Goal: Task Accomplishment & Management: Use online tool/utility

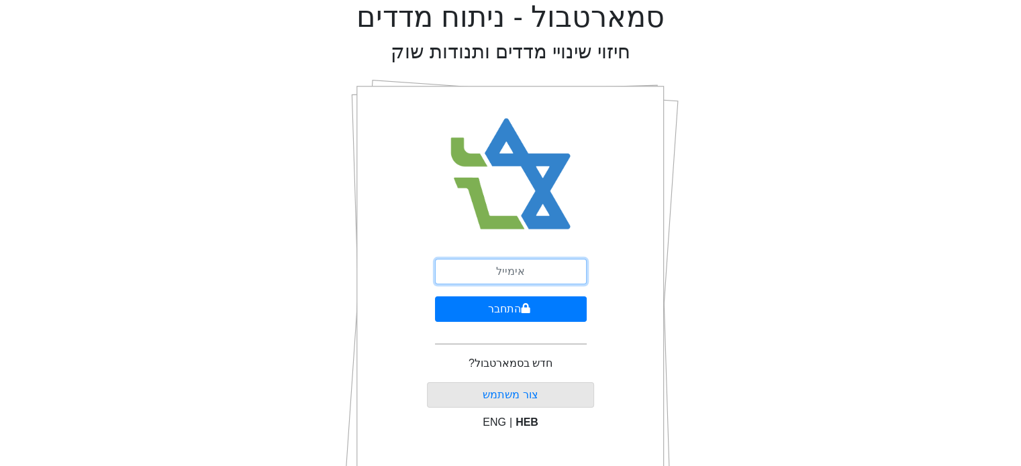
click at [484, 270] on input "email" at bounding box center [511, 271] width 152 height 25
type input "ם"
click at [435, 297] on button "התחבר" at bounding box center [511, 309] width 152 height 25
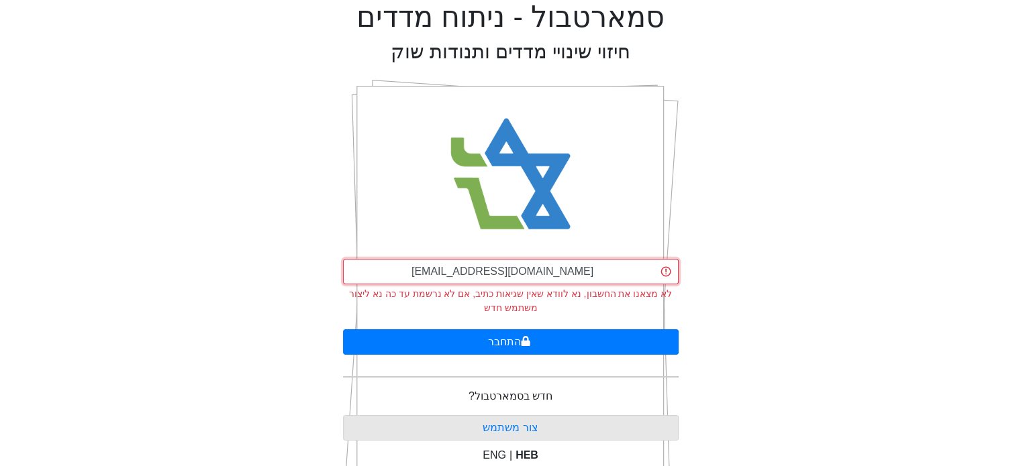
drag, startPoint x: 598, startPoint y: 269, endPoint x: 343, endPoint y: 315, distance: 259.2
click at [343, 315] on div "[EMAIL_ADDRESS][DOMAIN_NAME] לא מצאנו את החשבון, נא לוודא שאין שגיאות כתיב, אם …" at bounding box center [511, 287] width 336 height 56
type input "[EMAIL_ADDRESS][DOMAIN_NAME]"
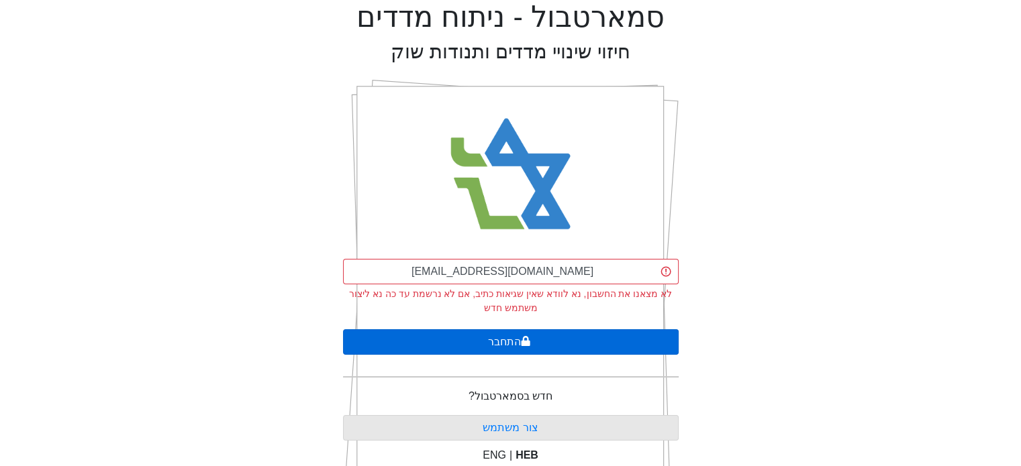
click at [470, 344] on button "התחבר" at bounding box center [511, 341] width 336 height 25
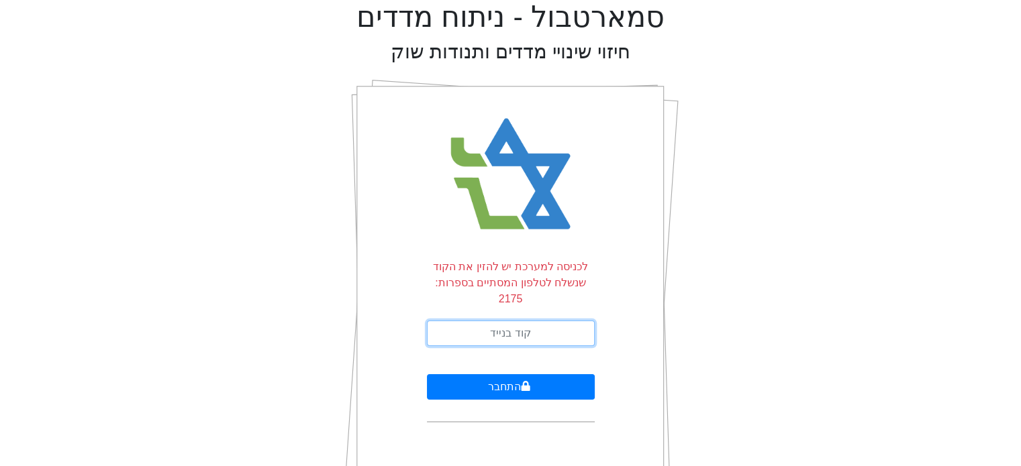
click at [480, 321] on input "text" at bounding box center [511, 333] width 168 height 25
type input "517510"
click at [427, 374] on button "התחבר" at bounding box center [511, 386] width 168 height 25
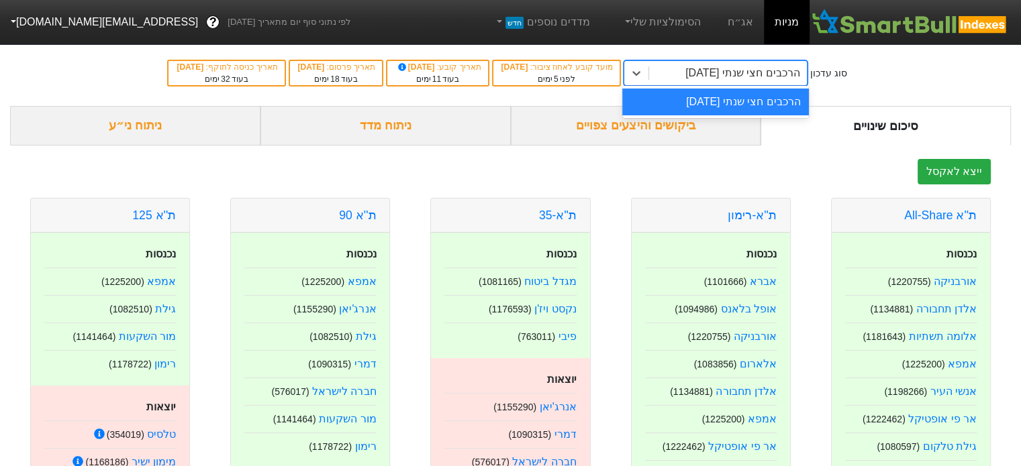
click at [705, 62] on div "הרכבים חצי שנתי [DATE]" at bounding box center [728, 73] width 158 height 24
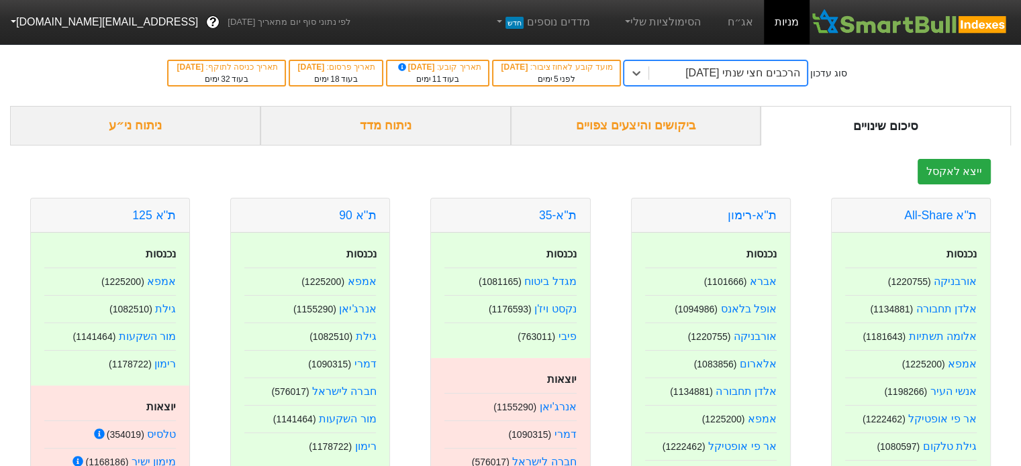
click at [705, 62] on div "הרכבים חצי שנתי [DATE]" at bounding box center [728, 73] width 158 height 24
click at [217, 176] on div "ייצא לאקסל" at bounding box center [510, 171] width 1000 height 25
